Goal: Navigation & Orientation: Find specific page/section

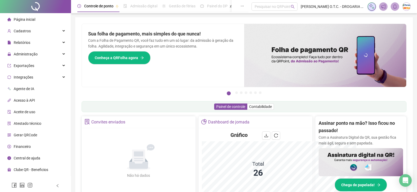
scroll to position [26, 0]
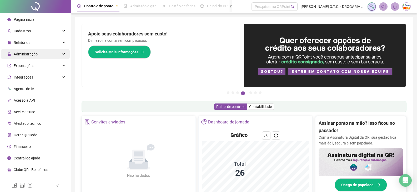
click at [43, 51] on div "Administração" at bounding box center [35, 54] width 69 height 11
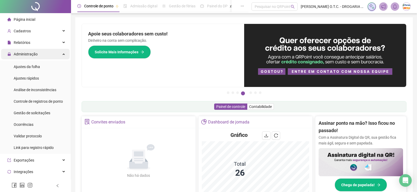
click at [42, 57] on div "Administração" at bounding box center [35, 54] width 69 height 11
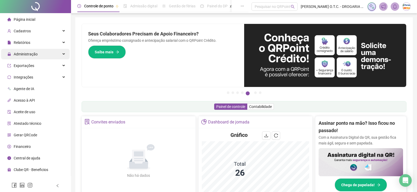
click at [43, 57] on div "Administração" at bounding box center [35, 54] width 69 height 11
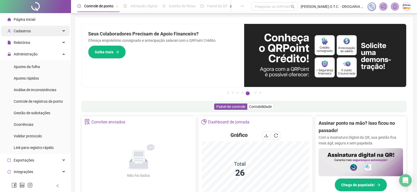
click at [28, 30] on span "Cadastros" at bounding box center [22, 31] width 17 height 4
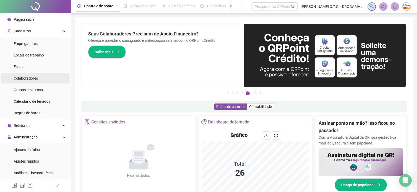
click at [28, 81] on span "Colaboradores" at bounding box center [26, 78] width 24 height 4
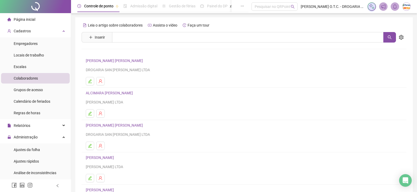
click at [28, 18] on span "Página inicial" at bounding box center [25, 19] width 22 height 4
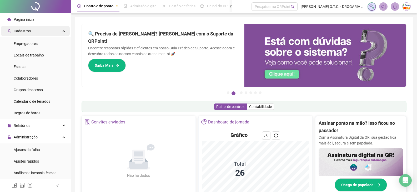
click at [51, 32] on div "Cadastros" at bounding box center [35, 31] width 69 height 11
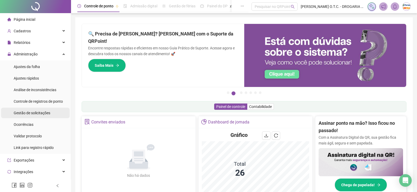
click at [41, 113] on span "Gestão de solicitações" at bounding box center [32, 113] width 37 height 4
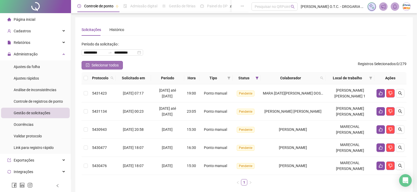
click at [112, 65] on span "Selecionar todos" at bounding box center [105, 65] width 27 height 6
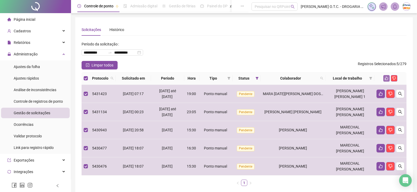
click at [387, 79] on icon "like" at bounding box center [387, 79] width 4 height 4
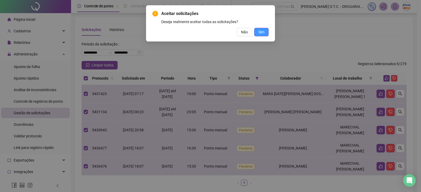
click at [266, 34] on button "Sim" at bounding box center [261, 32] width 14 height 8
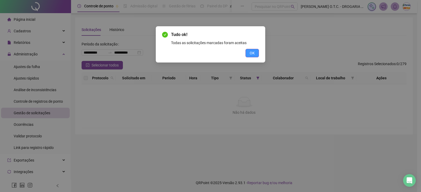
click at [255, 55] on button "OK" at bounding box center [251, 53] width 13 height 8
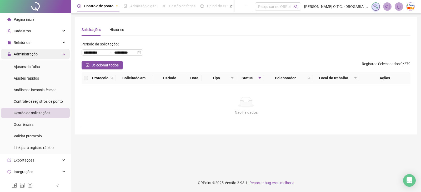
click at [45, 53] on div "Administração" at bounding box center [35, 54] width 69 height 11
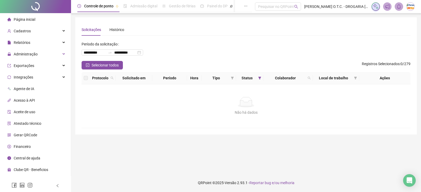
click at [38, 14] on ul "Página inicial Cadastros Empregadores Locais de trabalho Escalas Colaboradores …" at bounding box center [35, 94] width 71 height 163
click at [37, 18] on li "Página inicial" at bounding box center [35, 19] width 69 height 11
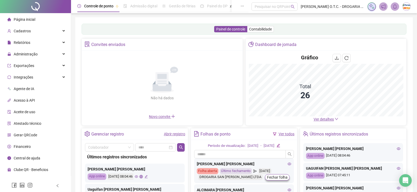
click at [322, 121] on span "Ver detalhes" at bounding box center [324, 119] width 20 height 4
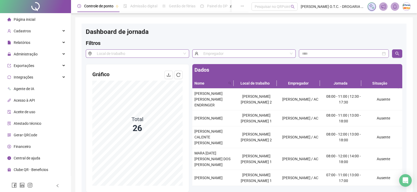
click at [26, 18] on span "Página inicial" at bounding box center [25, 19] width 22 height 4
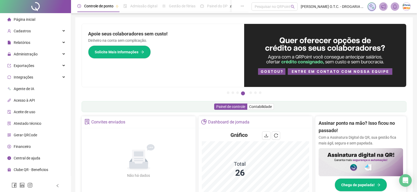
click at [33, 13] on div "Página inicial Cadastros Empregadores Locais de trabalho Escalas Colaboradores …" at bounding box center [35, 90] width 71 height 180
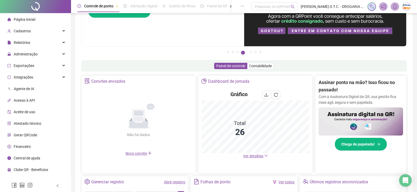
scroll to position [53, 0]
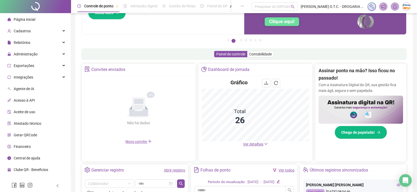
click at [259, 147] on div "Gráfico Total 26 Ver detalhes" at bounding box center [256, 113] width 114 height 75
click at [260, 143] on span "Ver detalhes" at bounding box center [253, 144] width 20 height 4
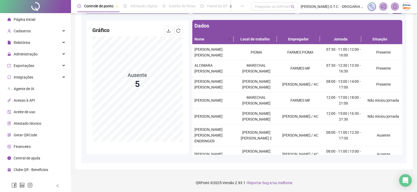
scroll to position [38, 0]
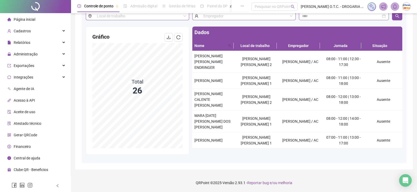
click at [28, 20] on span "Página inicial" at bounding box center [25, 19] width 22 height 4
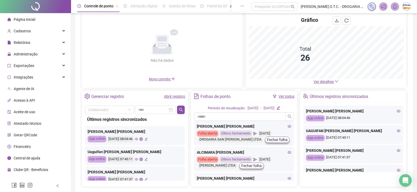
click at [322, 81] on span "Ver detalhes" at bounding box center [324, 82] width 20 height 4
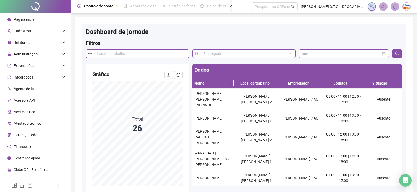
drag, startPoint x: 17, startPoint y: 19, endPoint x: 21, endPoint y: 22, distance: 5.4
click at [17, 19] on span "Página inicial" at bounding box center [25, 19] width 22 height 4
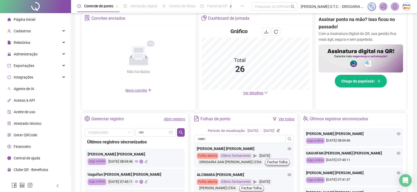
scroll to position [105, 0]
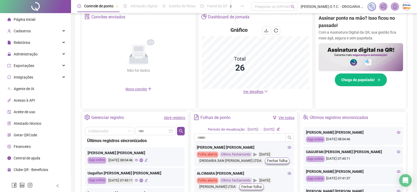
click at [255, 93] on span "Ver detalhes" at bounding box center [253, 92] width 20 height 4
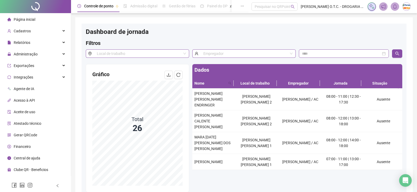
click at [30, 19] on span "Página inicial" at bounding box center [25, 19] width 22 height 4
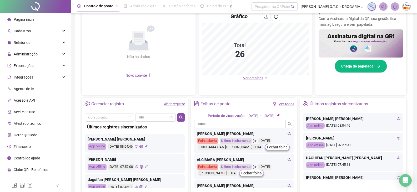
scroll to position [19, 0]
